Goal: Transaction & Acquisition: Purchase product/service

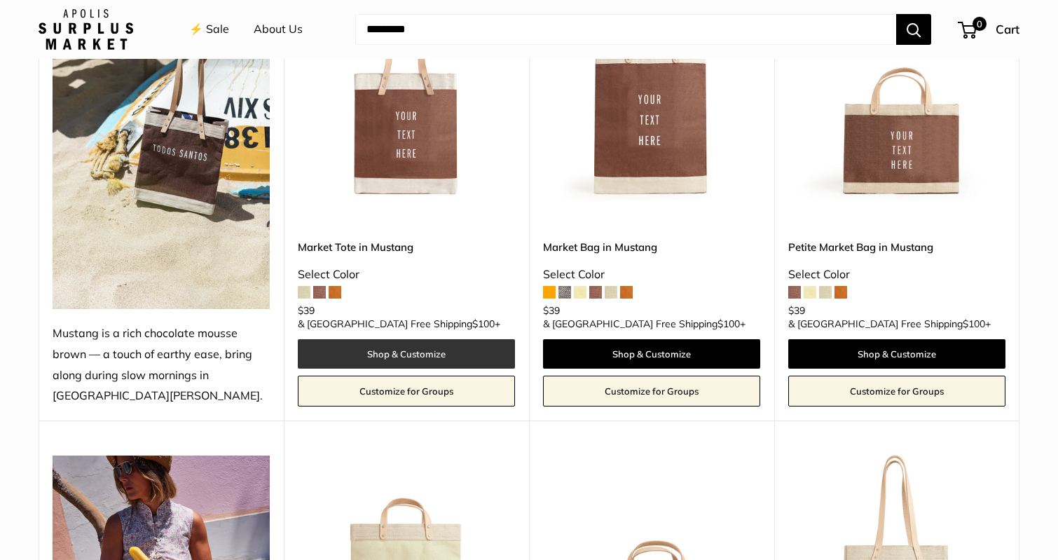
scroll to position [706, 0]
click at [413, 355] on link "Shop & Customize" at bounding box center [406, 352] width 217 height 29
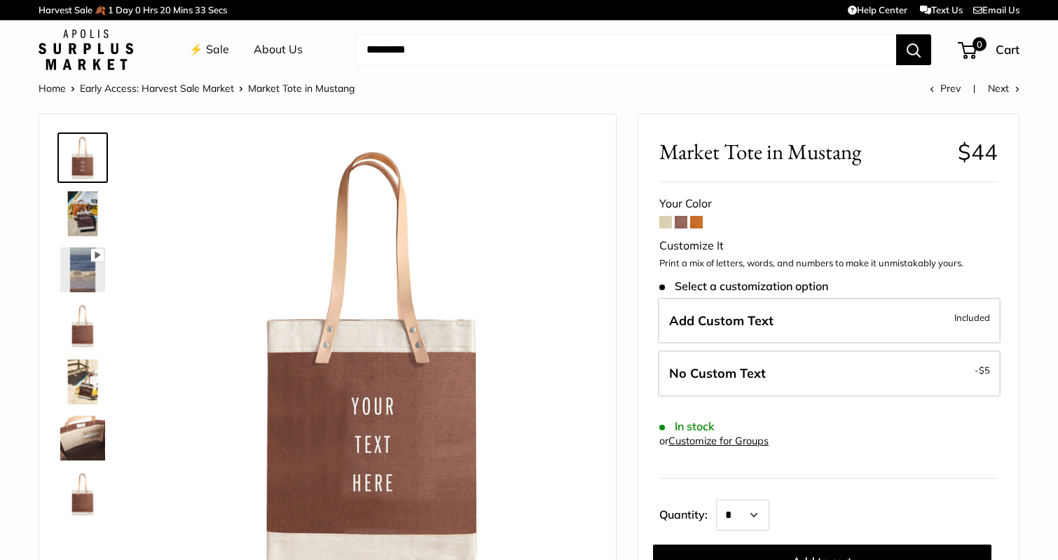
click at [708, 247] on div "Customize It" at bounding box center [828, 245] width 338 height 21
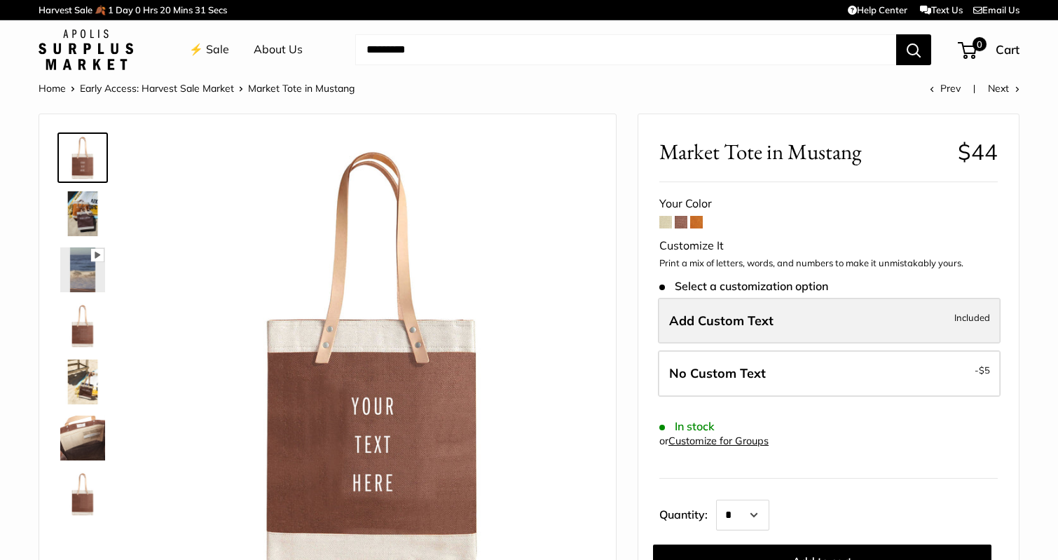
click at [711, 328] on span "Add Custom Text" at bounding box center [721, 321] width 104 height 16
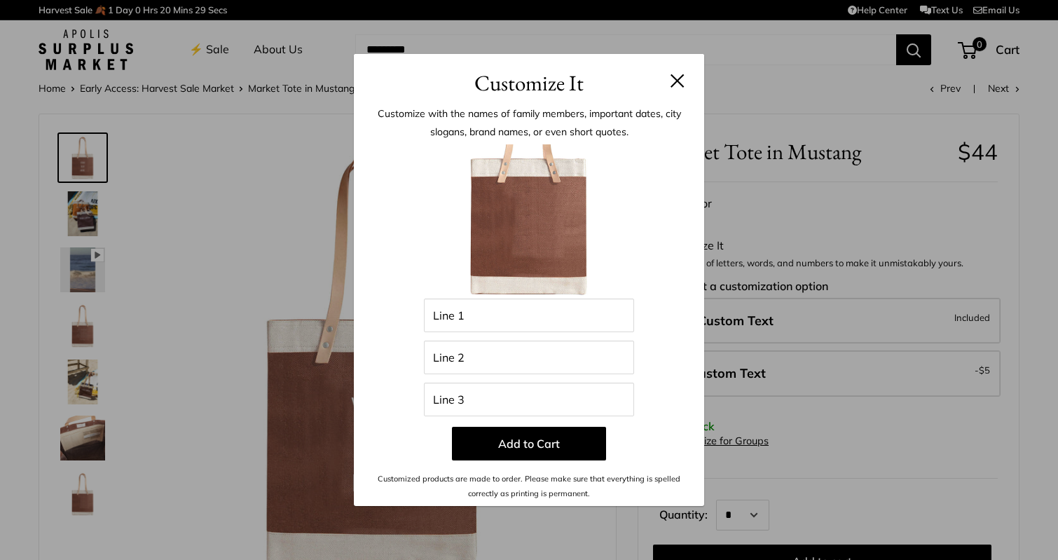
click at [675, 82] on button at bounding box center [678, 81] width 14 height 14
